Goal: Task Accomplishment & Management: Complete application form

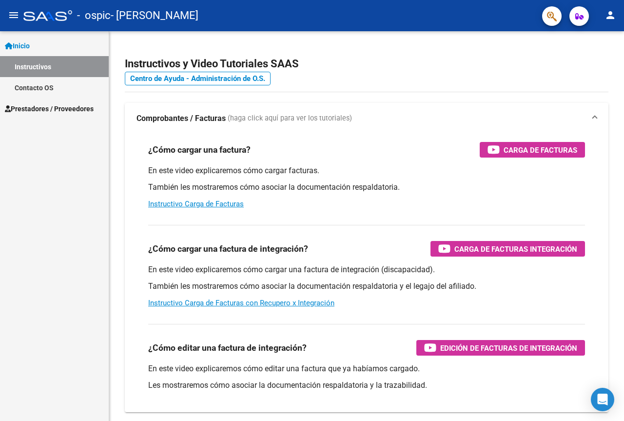
click at [18, 103] on span "Prestadores / Proveedores" at bounding box center [49, 108] width 89 height 11
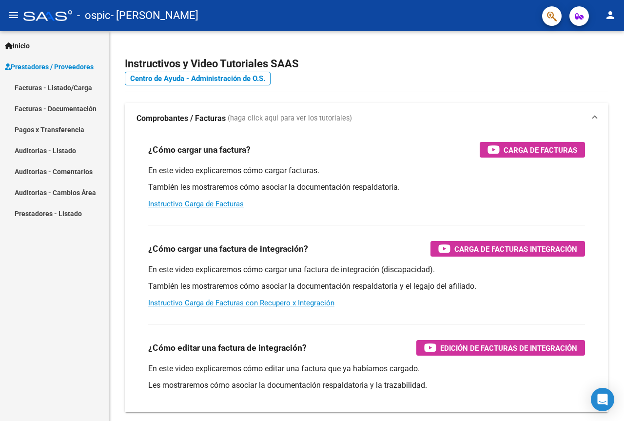
click at [63, 85] on link "Facturas - Listado/Carga" at bounding box center [54, 87] width 109 height 21
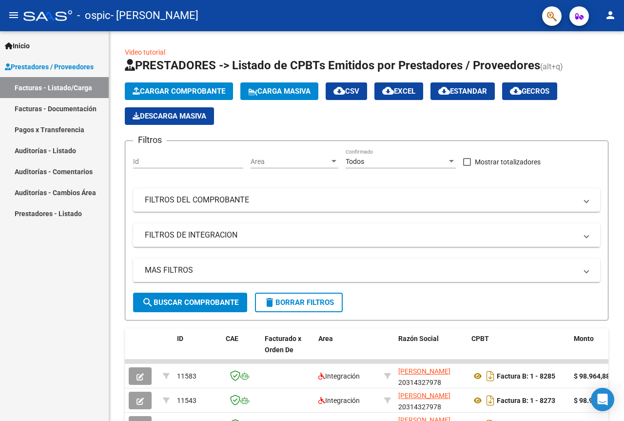
click at [215, 90] on span "Cargar Comprobante" at bounding box center [179, 91] width 93 height 9
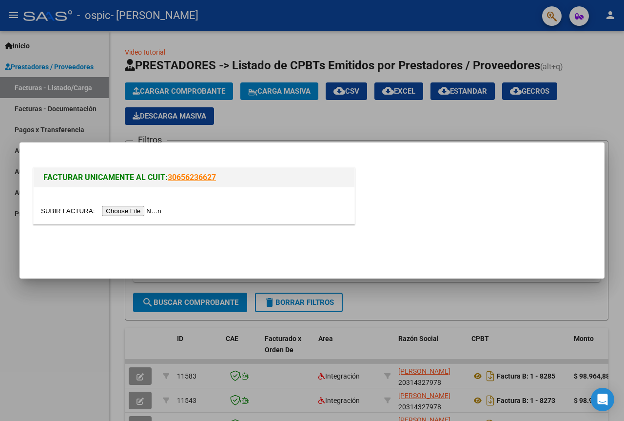
click at [141, 210] on input "file" at bounding box center [102, 211] width 123 height 10
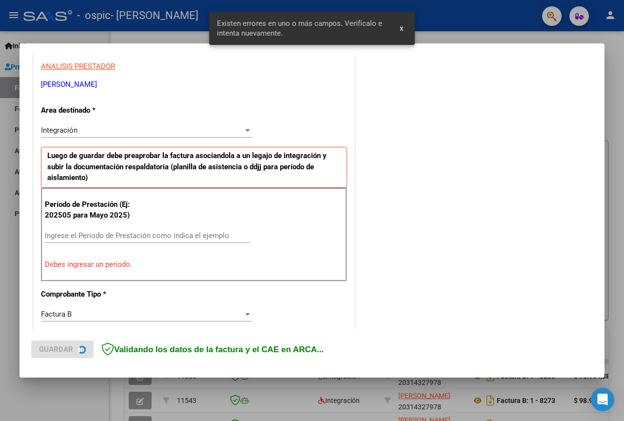
scroll to position [196, 0]
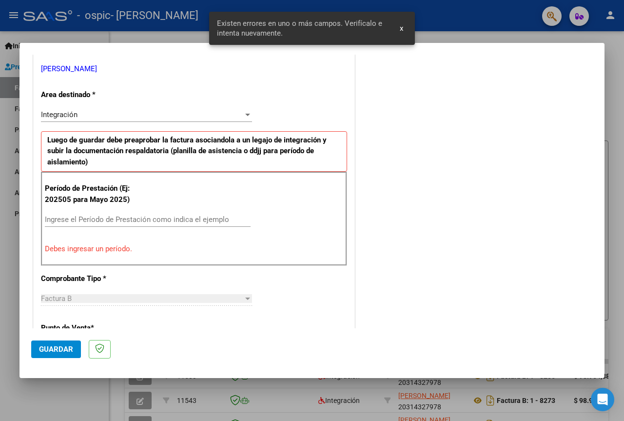
click at [95, 219] on input "Ingrese el Período de Prestación como indica el ejemplo" at bounding box center [148, 219] width 206 height 9
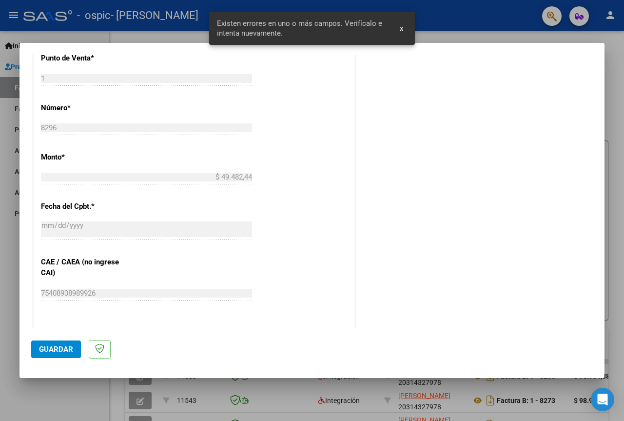
scroll to position [537, 0]
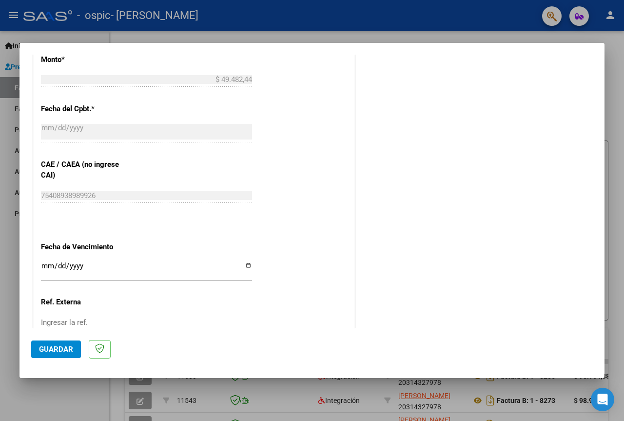
type input "202509"
click at [67, 350] on span "Guardar" at bounding box center [56, 349] width 34 height 9
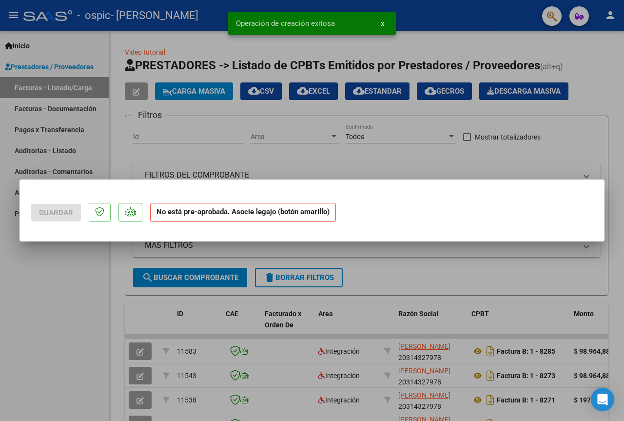
scroll to position [0, 0]
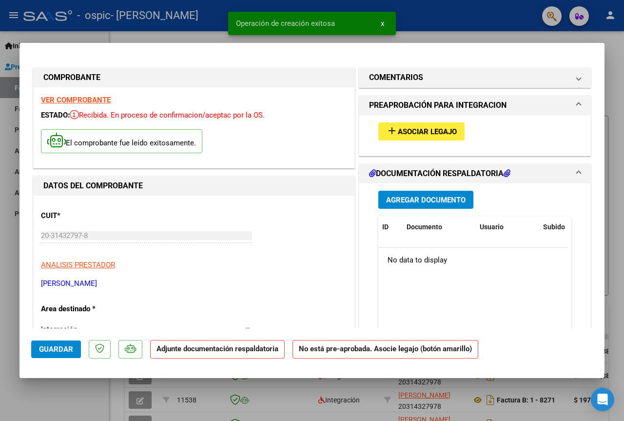
click at [410, 124] on button "add Asociar Legajo" at bounding box center [422, 131] width 86 height 18
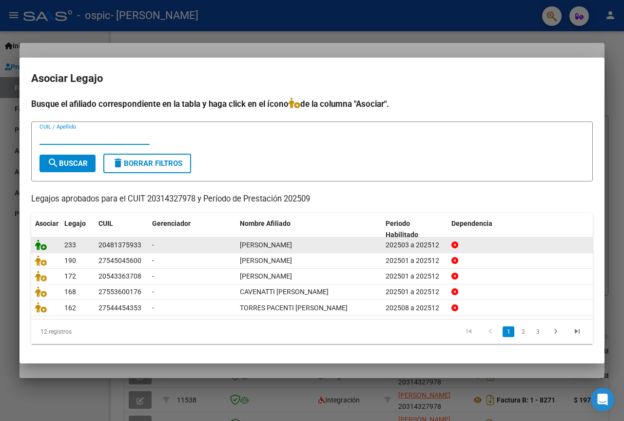
click at [36, 244] on icon at bounding box center [41, 245] width 12 height 11
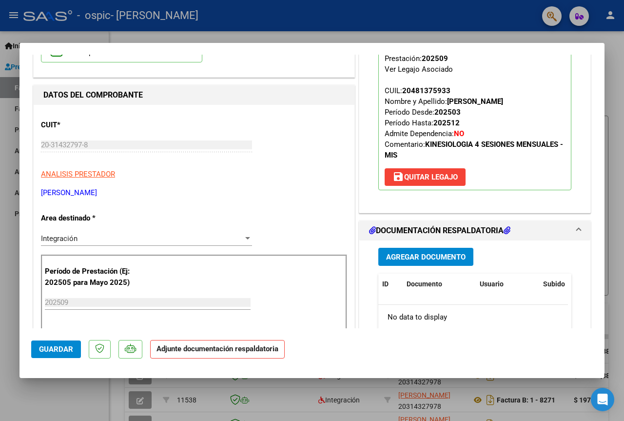
scroll to position [98, 0]
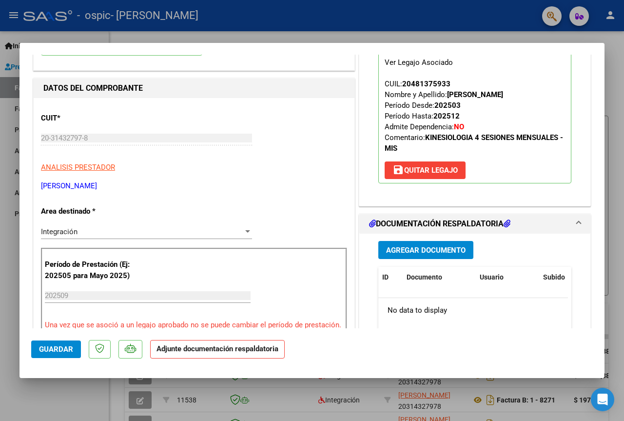
click at [430, 259] on button "Agregar Documento" at bounding box center [426, 250] width 95 height 18
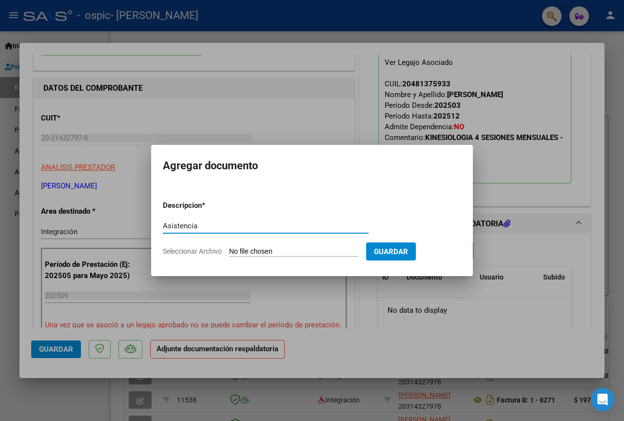
type input "Asistencia"
click at [284, 252] on input "Seleccionar Archivo" at bounding box center [293, 251] width 129 height 9
type input "C:\fakepath\09-25 - Benitez - asistencia.pdf"
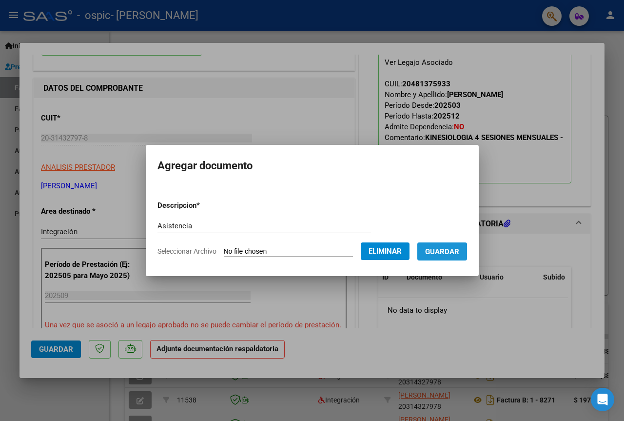
click at [439, 255] on span "Guardar" at bounding box center [442, 251] width 34 height 9
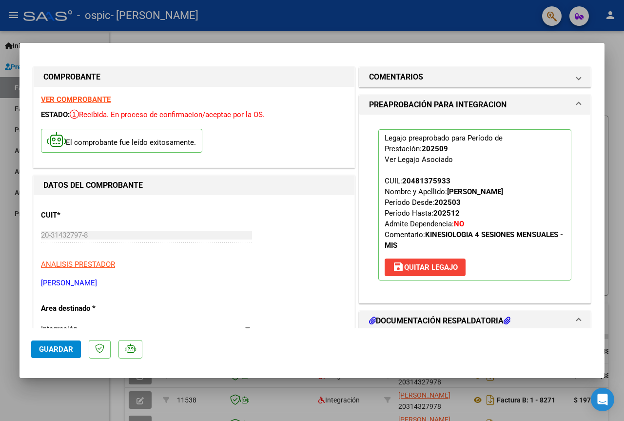
scroll to position [0, 0]
